Goal: Task Accomplishment & Management: Manage account settings

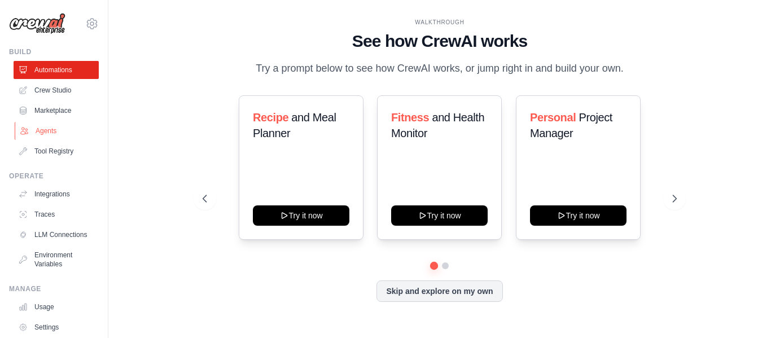
click at [50, 129] on link "Agents" at bounding box center [57, 131] width 85 height 18
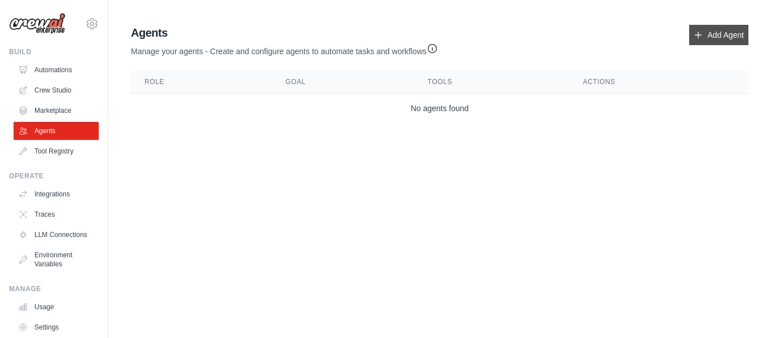
click at [722, 38] on link "Add Agent" at bounding box center [719, 35] width 59 height 20
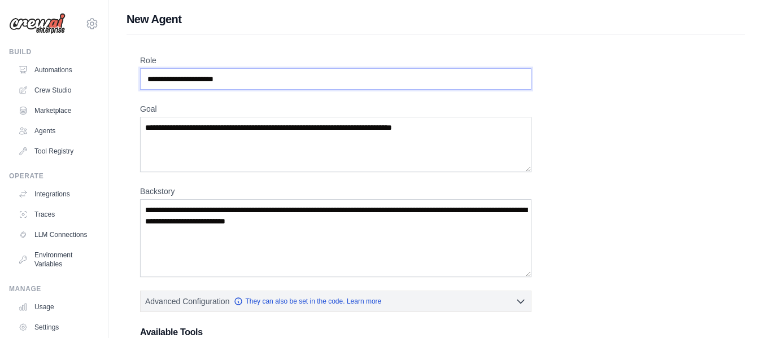
click at [330, 78] on input "Role" at bounding box center [335, 78] width 391 height 21
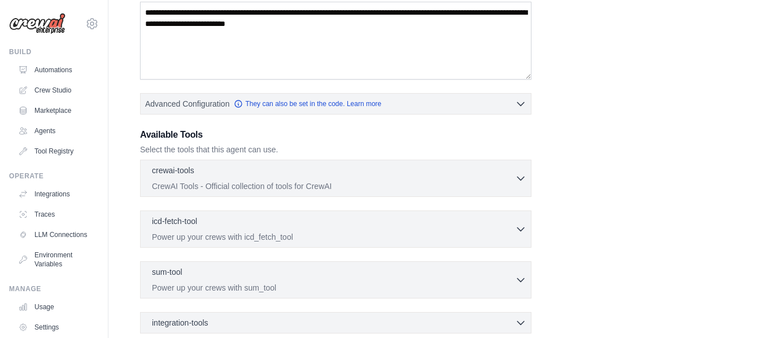
scroll to position [226, 0]
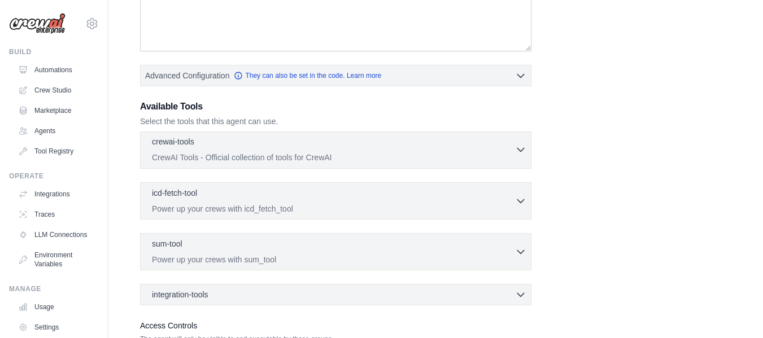
click at [376, 161] on p "CrewAI Tools - Official collection of tools for CrewAI" at bounding box center [333, 157] width 363 height 11
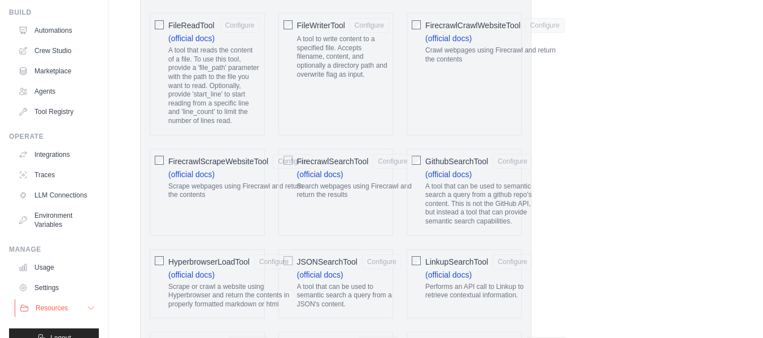
scroll to position [0, 0]
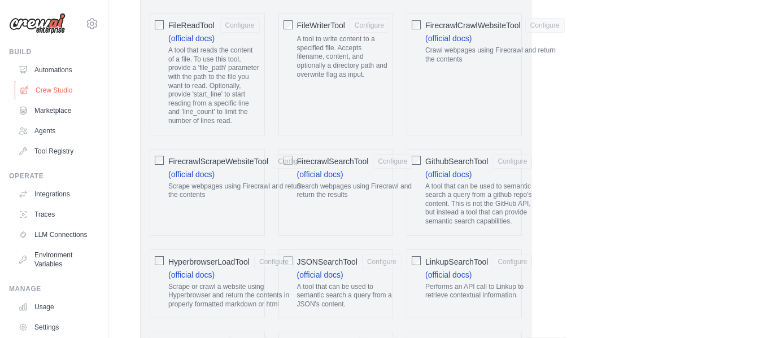
click at [56, 88] on link "Crew Studio" at bounding box center [57, 90] width 85 height 18
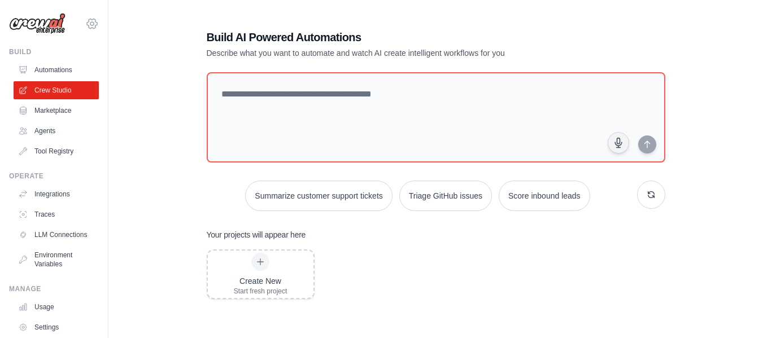
click at [85, 20] on icon at bounding box center [92, 24] width 14 height 14
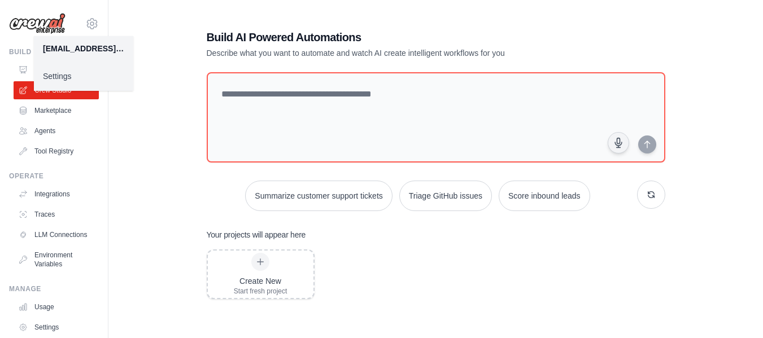
click at [73, 77] on link "Settings" at bounding box center [83, 76] width 99 height 20
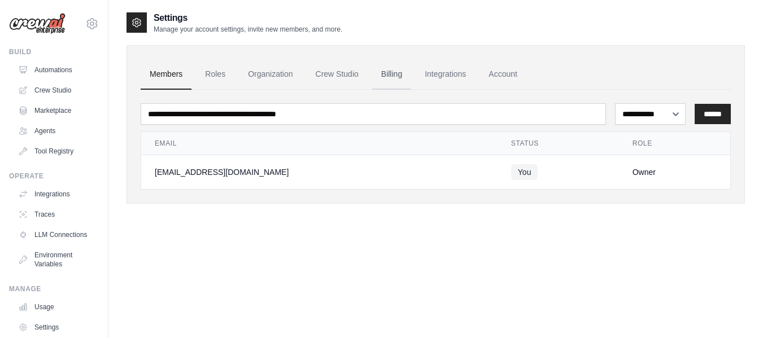
click at [411, 66] on link "Billing" at bounding box center [391, 74] width 39 height 30
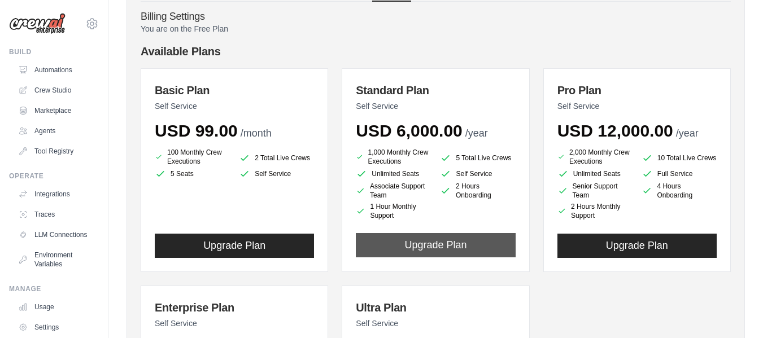
scroll to position [56, 0]
